Goal: Information Seeking & Learning: Find specific fact

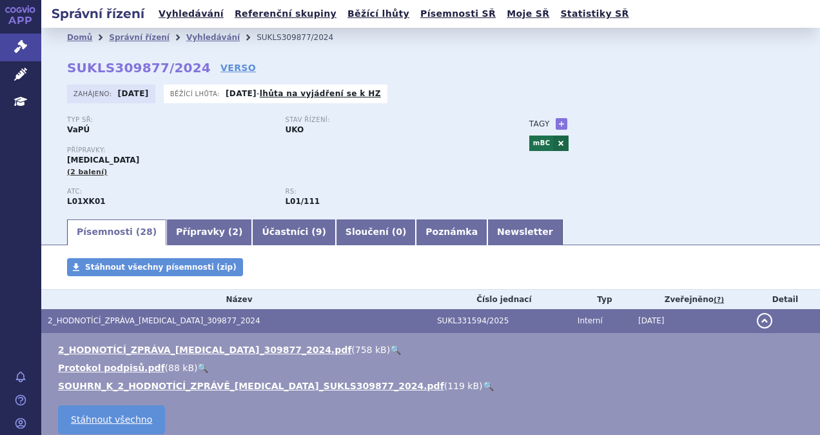
click at [182, 23] on ul "Vyhledávání Referenční skupiny Běžící lhůty Písemnosti SŘ Moje SŘ Statistiky SŘ" at bounding box center [394, 14] width 478 height 28
click at [184, 15] on link "Vyhledávání" at bounding box center [191, 13] width 73 height 17
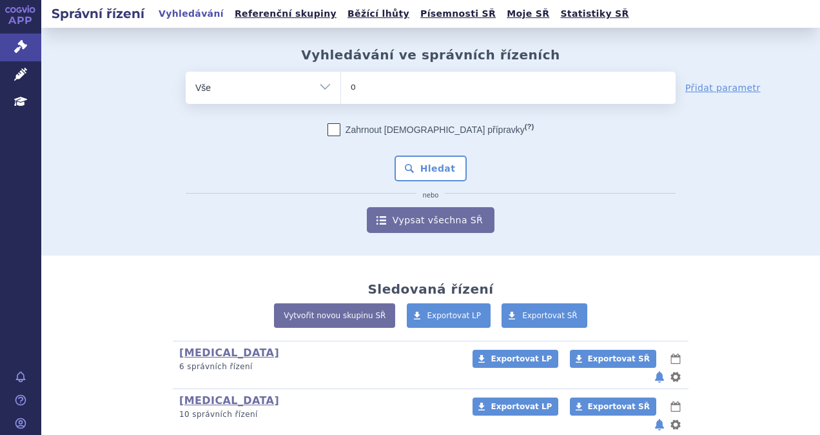
type input "ot"
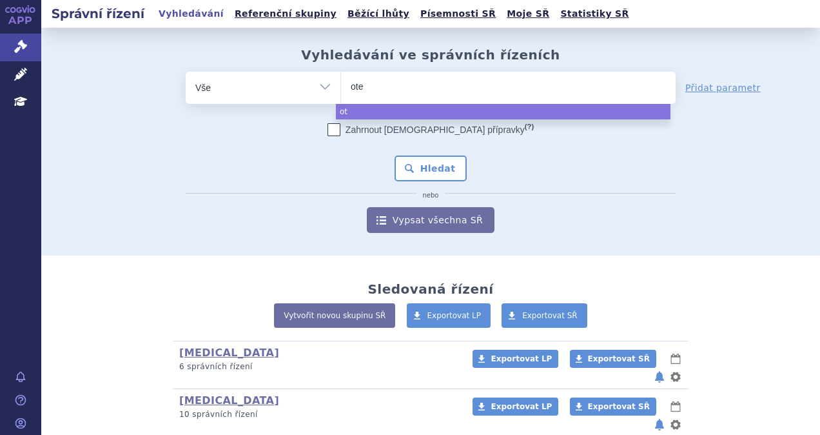
type input "otez"
type input "otezla"
select select "otezla"
click at [405, 157] on button "Hledat" at bounding box center [431, 168] width 73 height 26
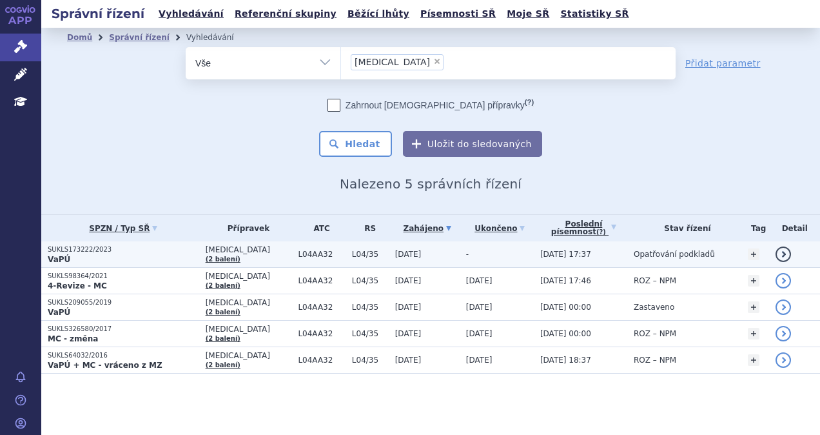
click at [170, 255] on p "VaPÚ" at bounding box center [123, 259] width 151 height 10
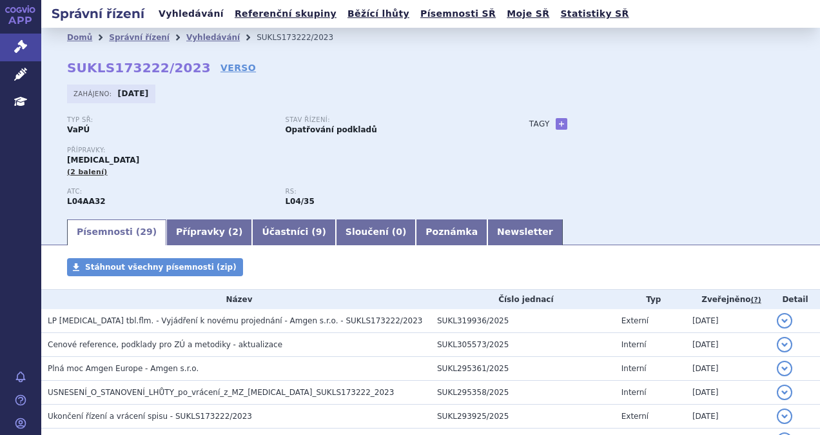
click at [204, 18] on link "Vyhledávání" at bounding box center [191, 13] width 73 height 17
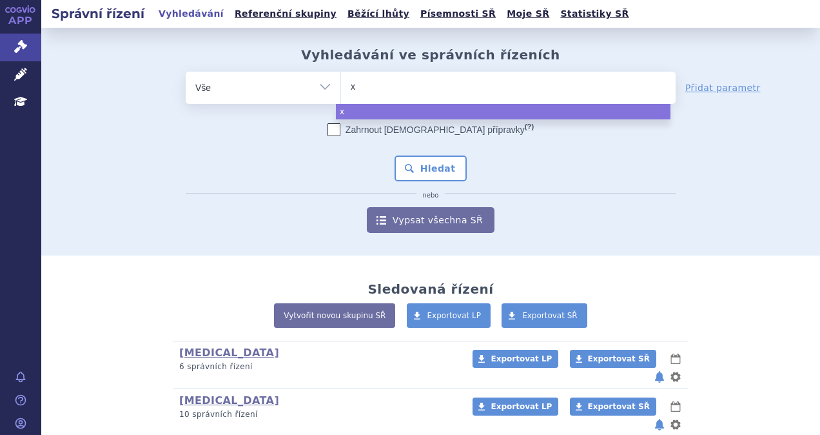
type input "xp"
type input "xpo"
type input "xpovi"
type input "xpovio"
select select "xpovio"
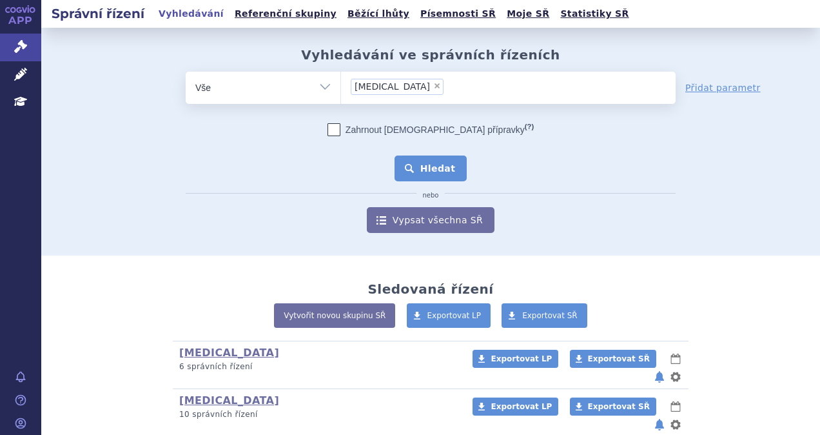
click at [416, 165] on button "Hledat" at bounding box center [431, 168] width 73 height 26
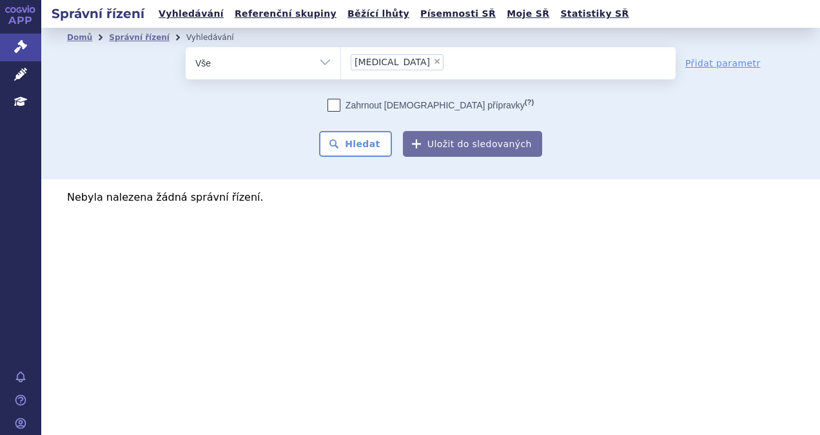
click at [392, 60] on li "× xpovio" at bounding box center [397, 62] width 93 height 16
click at [341, 60] on select "xpovio" at bounding box center [340, 62] width 1 height 32
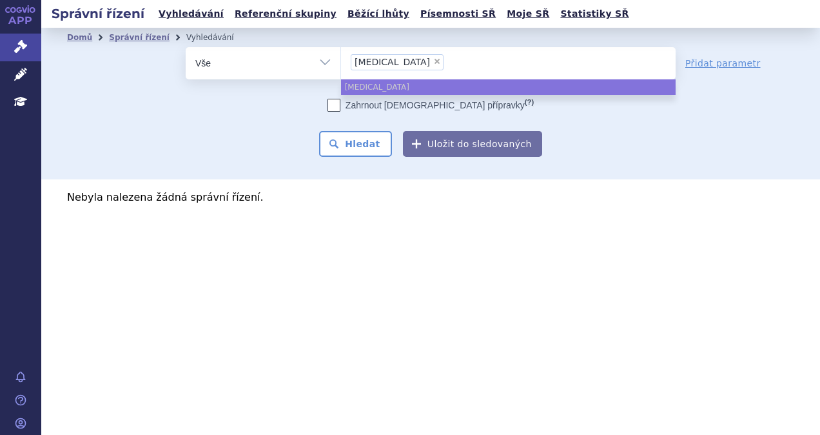
click at [433, 61] on span "×" at bounding box center [437, 61] width 8 height 8
click at [341, 61] on select "xpovio" at bounding box center [340, 62] width 1 height 32
select select
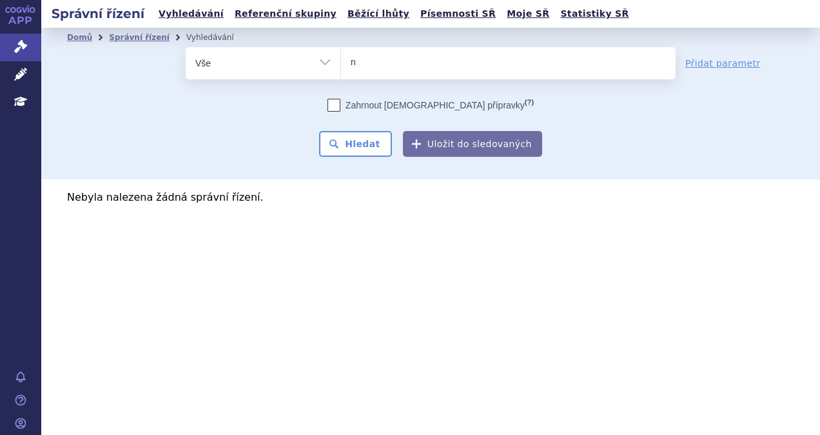
type input "ne"
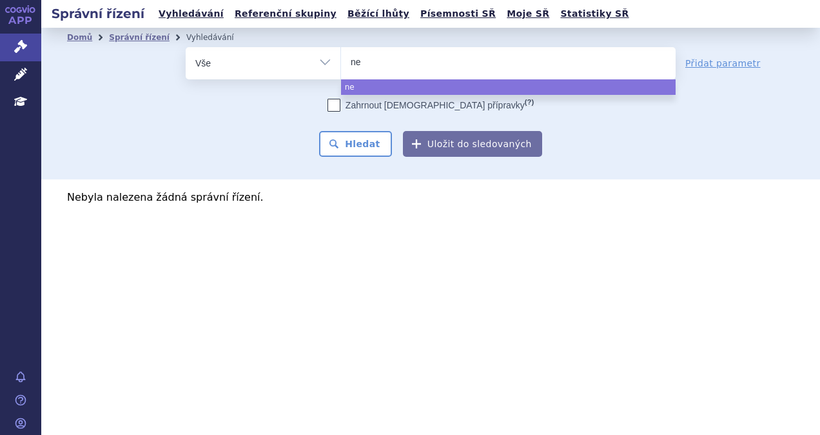
type input "nex"
type input "nexo"
type input "nexoi"
type input "nexoivu"
type input "nexoi"
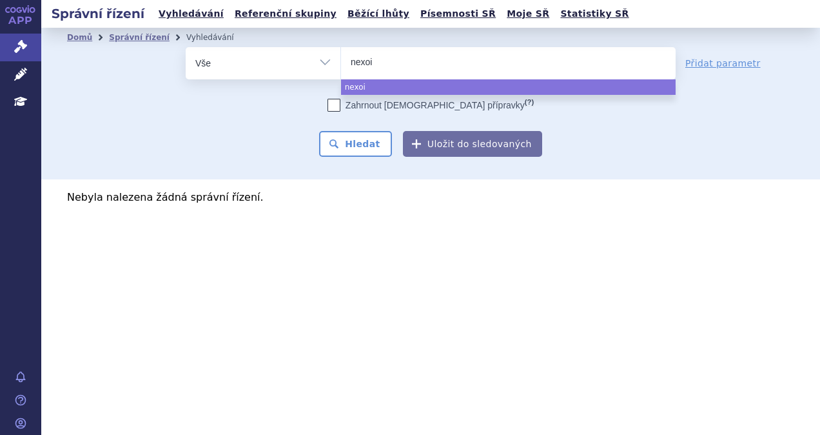
type input "nexo"
type input "nex"
type input "nexp"
type input "nexpo"
type input "nexpov"
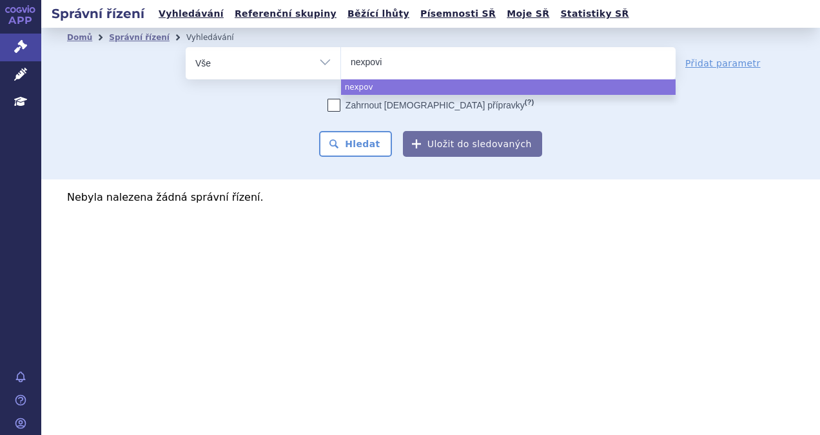
type input "nexpovio"
select select "nexpovio"
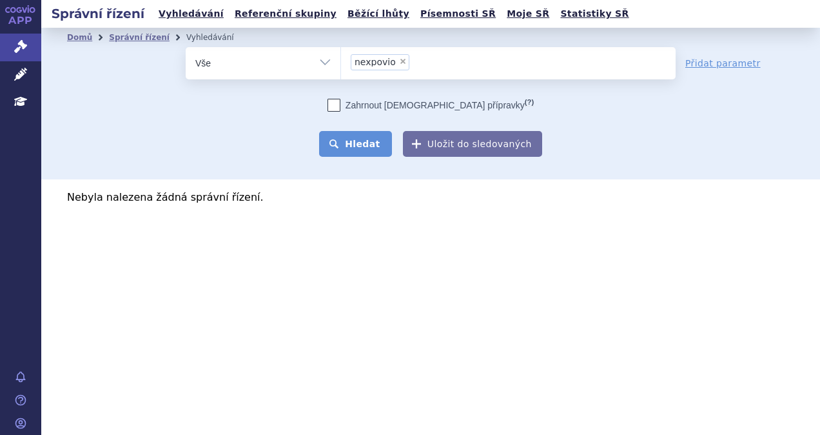
click at [364, 142] on button "Hledat" at bounding box center [355, 144] width 73 height 26
click at [399, 58] on span "×" at bounding box center [403, 61] width 8 height 8
click at [341, 58] on select "nexpovio" at bounding box center [340, 62] width 1 height 32
select select
click at [397, 71] on ul at bounding box center [508, 60] width 335 height 27
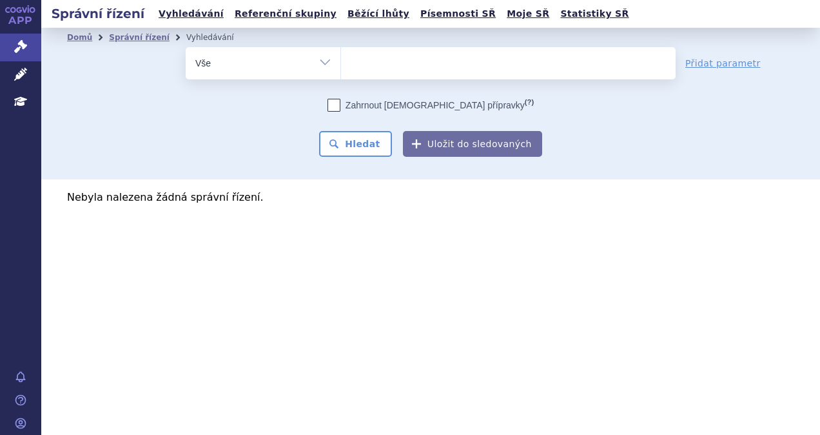
click at [341, 71] on select "nexpovio" at bounding box center [340, 62] width 1 height 32
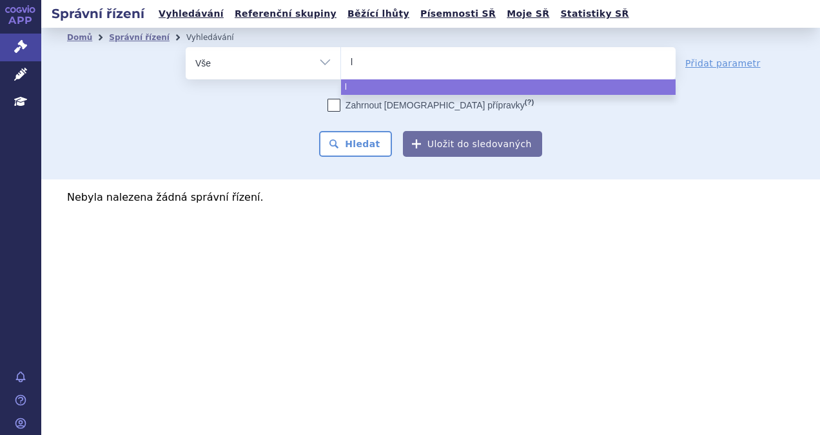
type input "le"
type input "len"
type input "lenva"
type input "lenvat"
type input "lenvatin"
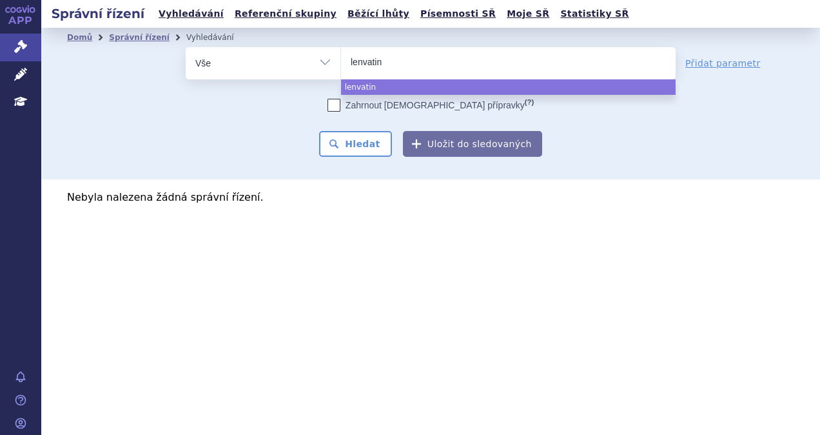
type input "lenvatini"
type input "lenvatinib"
select select "lenvatinib"
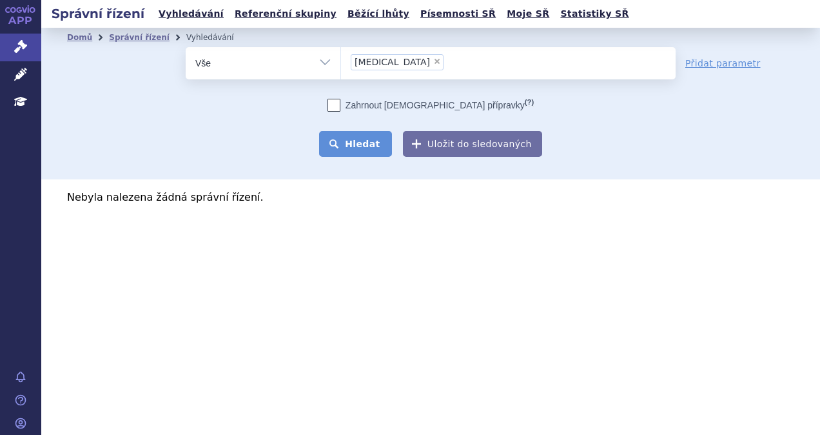
click at [380, 135] on button "Hledat" at bounding box center [355, 144] width 73 height 26
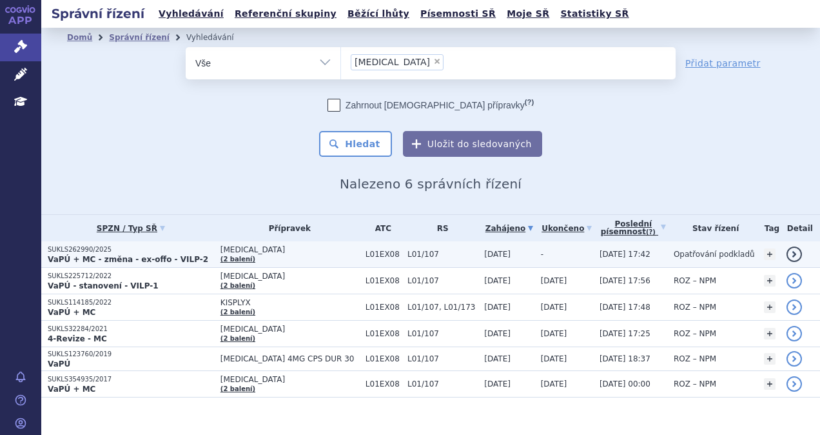
click at [148, 255] on strong "VaPÚ + MC - změna - ex-offo - VILP-2" at bounding box center [128, 259] width 161 height 9
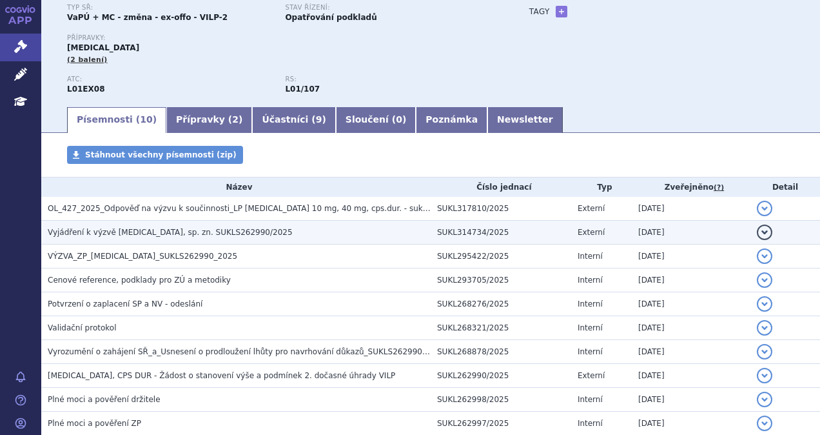
scroll to position [189, 0]
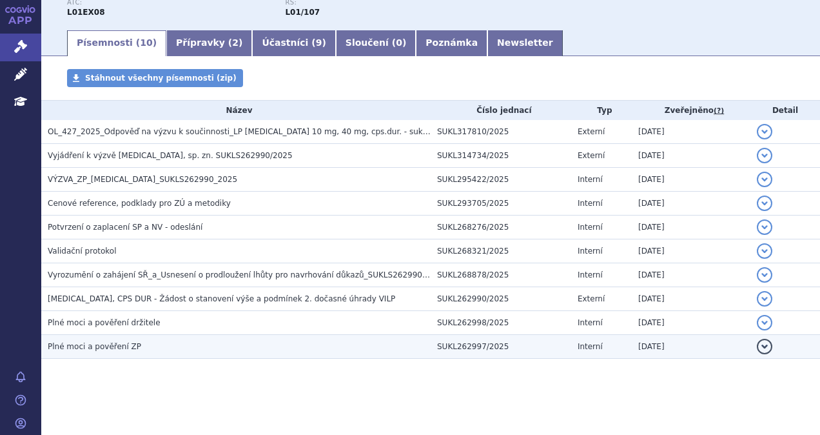
click at [117, 347] on span "Plné moci a pověření ZP" at bounding box center [94, 346] width 93 height 9
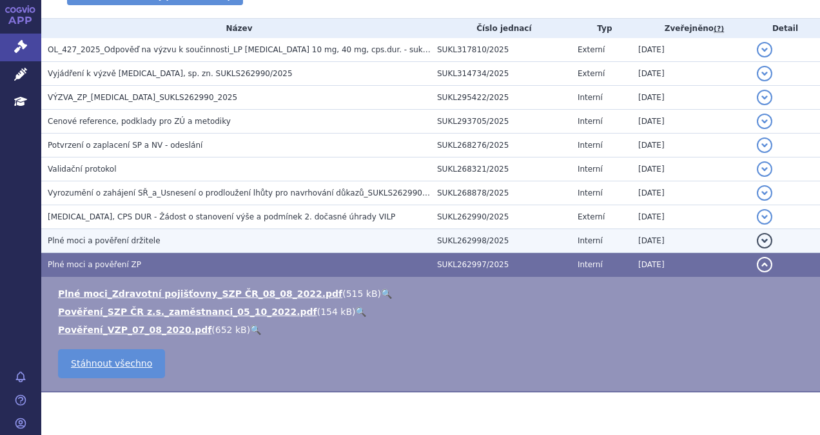
scroll to position [304, 0]
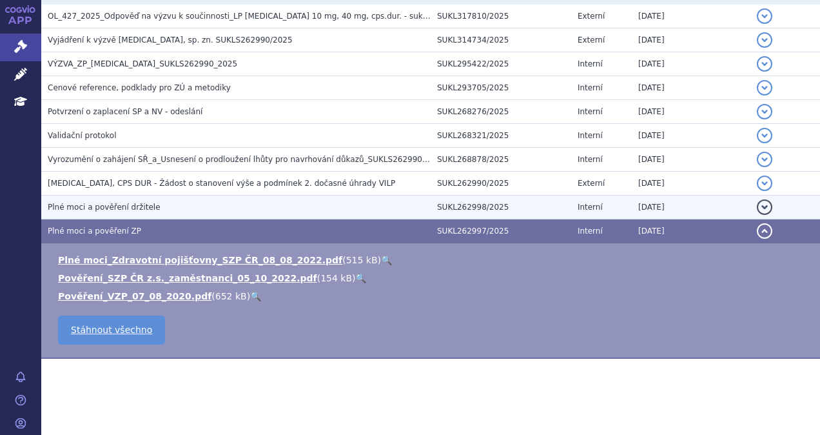
click at [100, 208] on span "Plné moci a pověření držitele" at bounding box center [104, 206] width 113 height 9
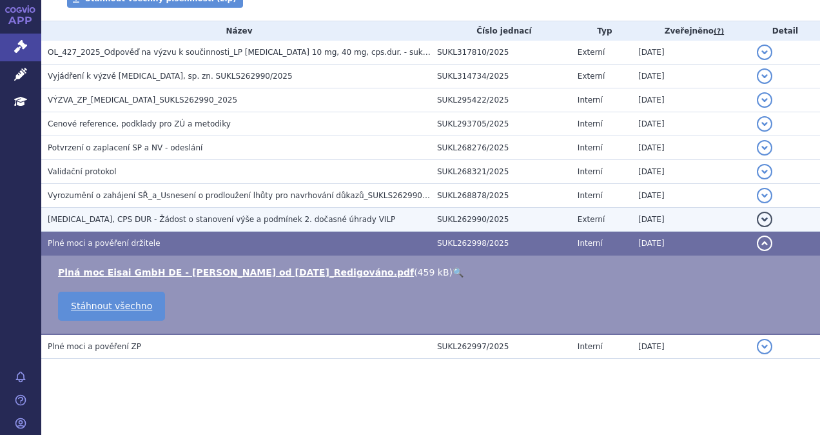
click at [135, 217] on span "[MEDICAL_DATA], CPS DUR - Žádost o stanovení výše a podmínek 2. dočasné úhrady …" at bounding box center [221, 219] width 347 height 9
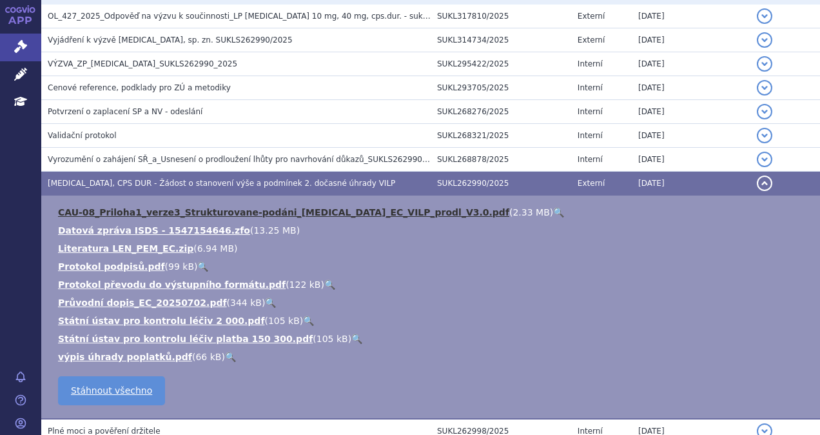
click at [326, 214] on link "CAU-08_Priloha1_verze3_Strukturovane-podáni_[MEDICAL_DATA]_EC_VILP_prodl_V3.0.p…" at bounding box center [283, 212] width 451 height 10
